Goal: Manage account settings

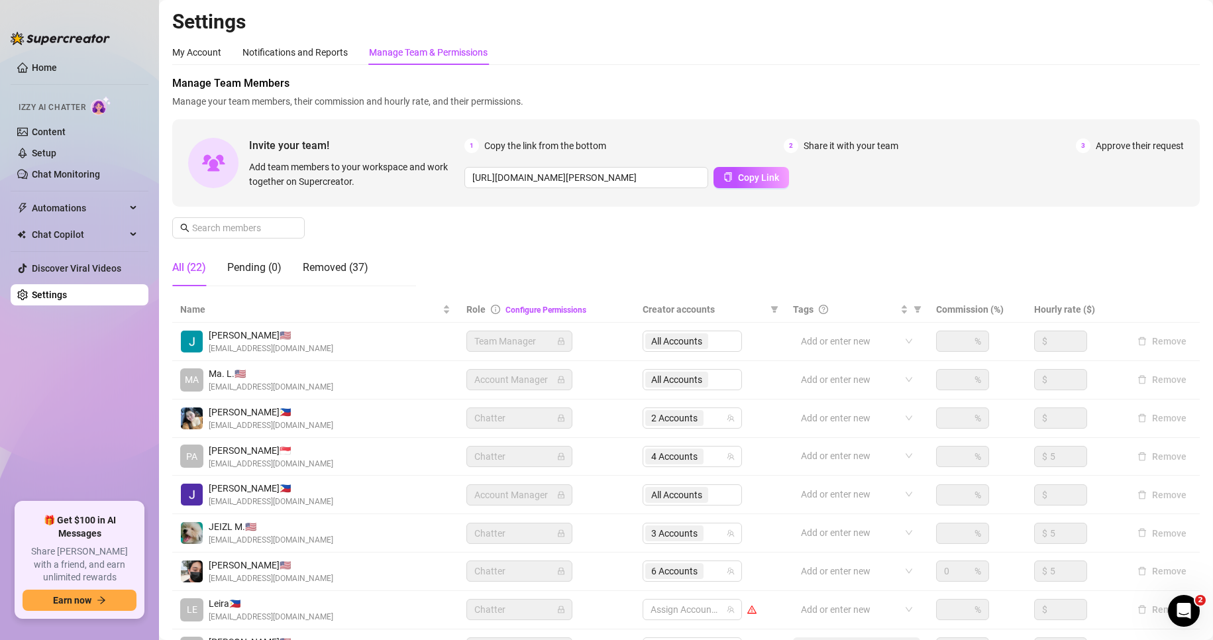
scroll to position [158, 0]
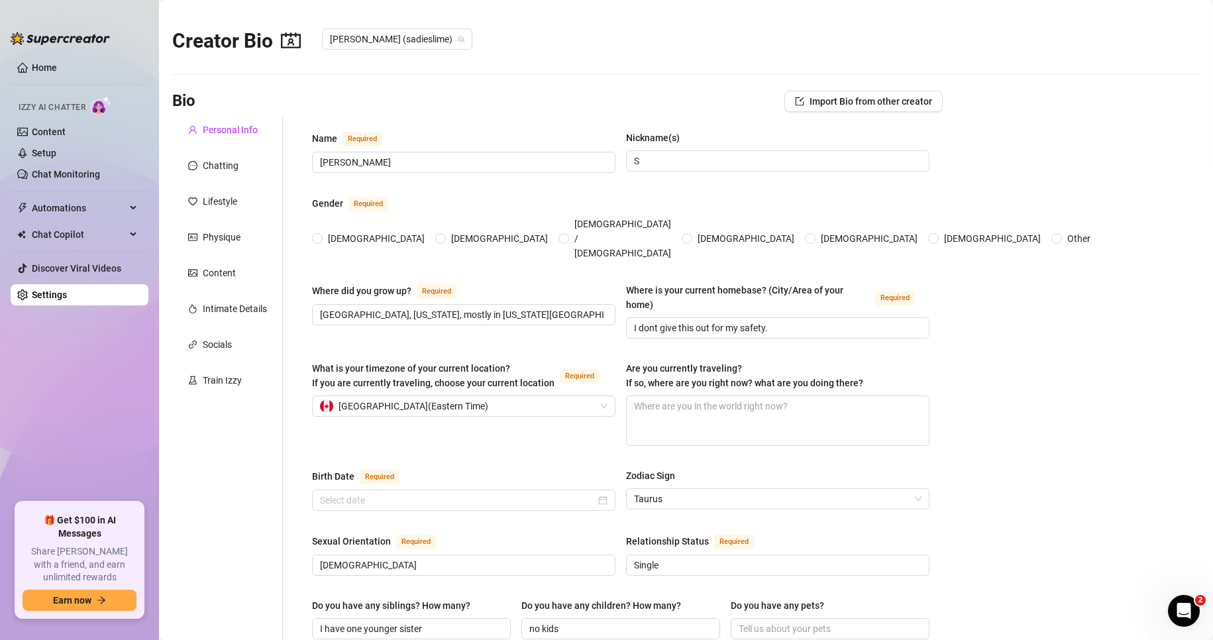
radio input "true"
type input "[DATE]"
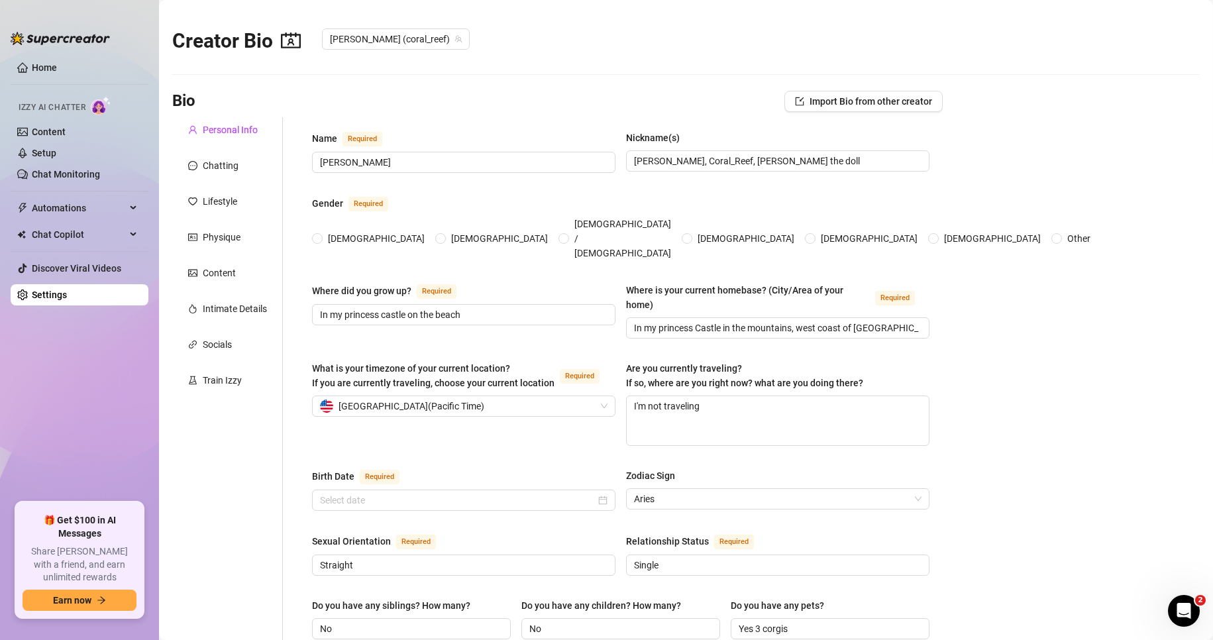
radio input "true"
type input "[DATE]"
